Goal: Information Seeking & Learning: Learn about a topic

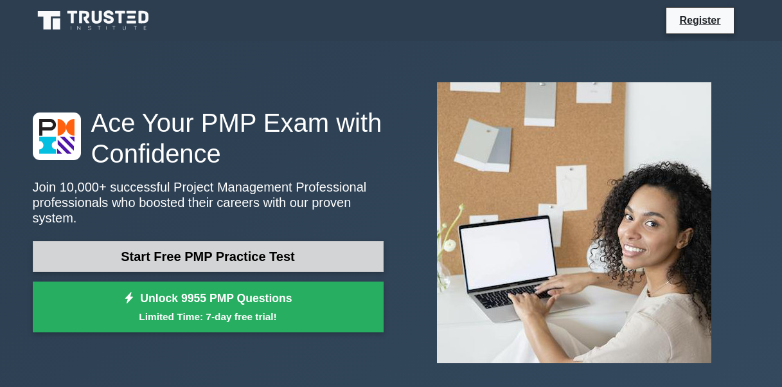
click at [209, 248] on link "Start Free PMP Practice Test" at bounding box center [208, 256] width 351 height 31
